Goal: Find specific page/section: Find specific page/section

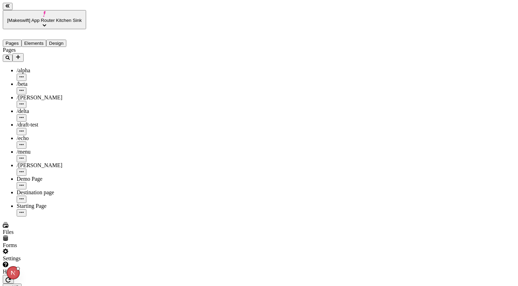
click at [15, 40] on button "Pages" at bounding box center [12, 43] width 19 height 7
click at [37, 40] on button "Elements" at bounding box center [34, 43] width 25 height 7
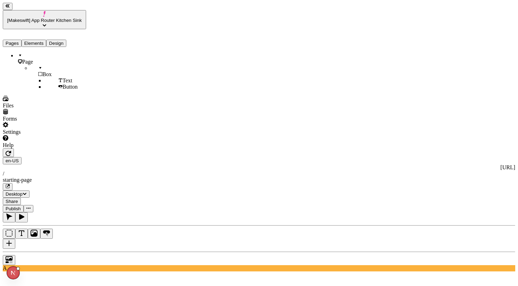
click at [12, 213] on icon "button" at bounding box center [9, 216] width 7 height 7
click at [25, 213] on icon "button" at bounding box center [21, 216] width 7 height 7
click at [15, 212] on button "button" at bounding box center [9, 217] width 12 height 10
click at [15, 40] on button "Pages" at bounding box center [12, 43] width 19 height 7
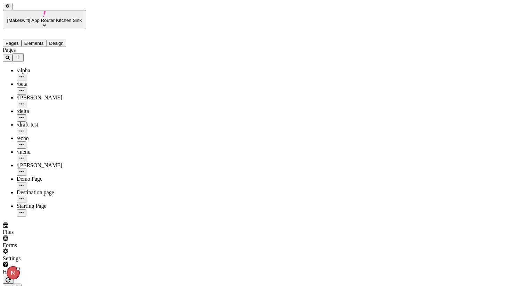
click at [23, 189] on div "Destination page" at bounding box center [51, 192] width 69 height 6
click at [50, 203] on div "Starting Page" at bounding box center [51, 206] width 69 height 6
click at [33, 189] on div "Destination page" at bounding box center [51, 192] width 69 height 6
click at [17, 203] on div "Starting Page" at bounding box center [51, 210] width 69 height 14
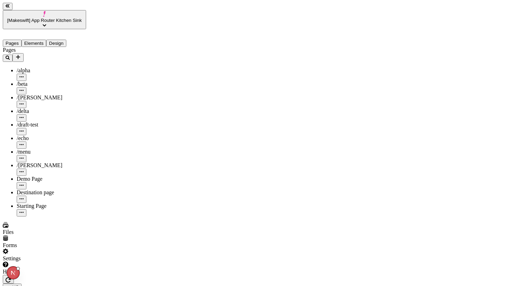
click at [57, 192] on div "Pages /alpha /beta /[PERSON_NAME] /delta /draft-test /echo /menu /romeo Demo Pa…" at bounding box center [44, 131] width 83 height 169
